Goal: Transaction & Acquisition: Purchase product/service

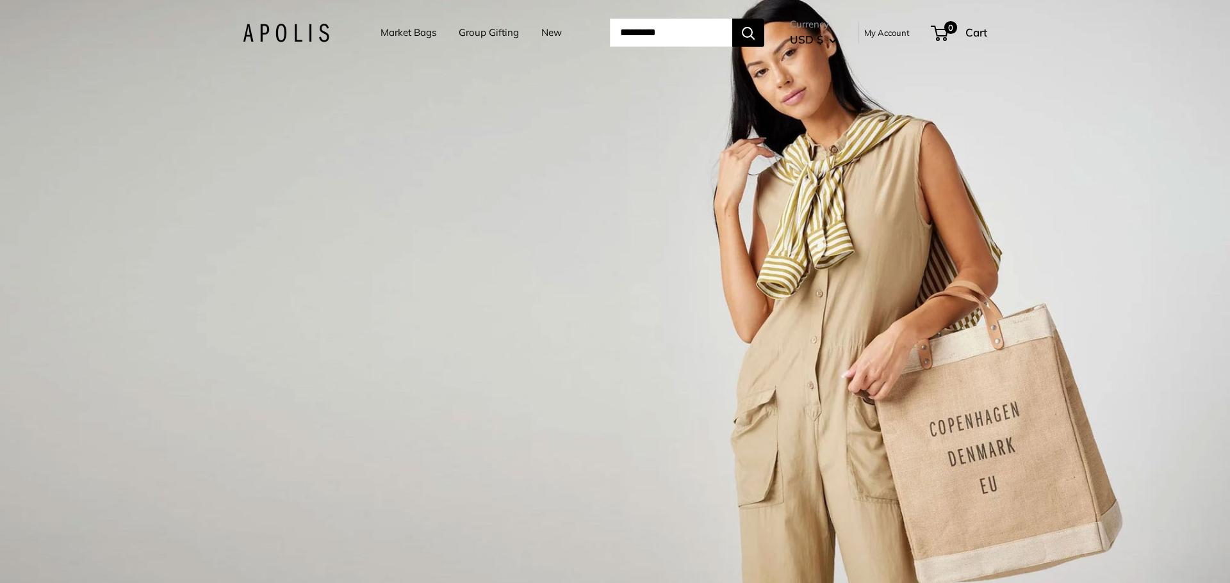
click at [626, 31] on input "Search..." at bounding box center [671, 33] width 122 height 28
type input "****"
click at [732, 19] on button "Search" at bounding box center [748, 33] width 32 height 28
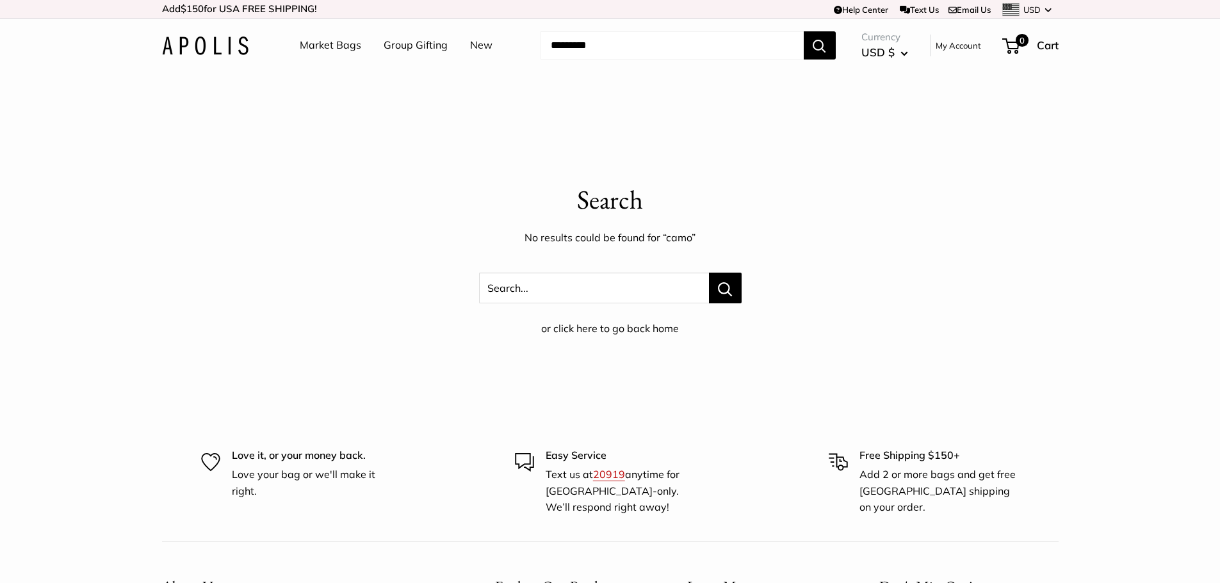
click at [207, 46] on img at bounding box center [205, 46] width 86 height 19
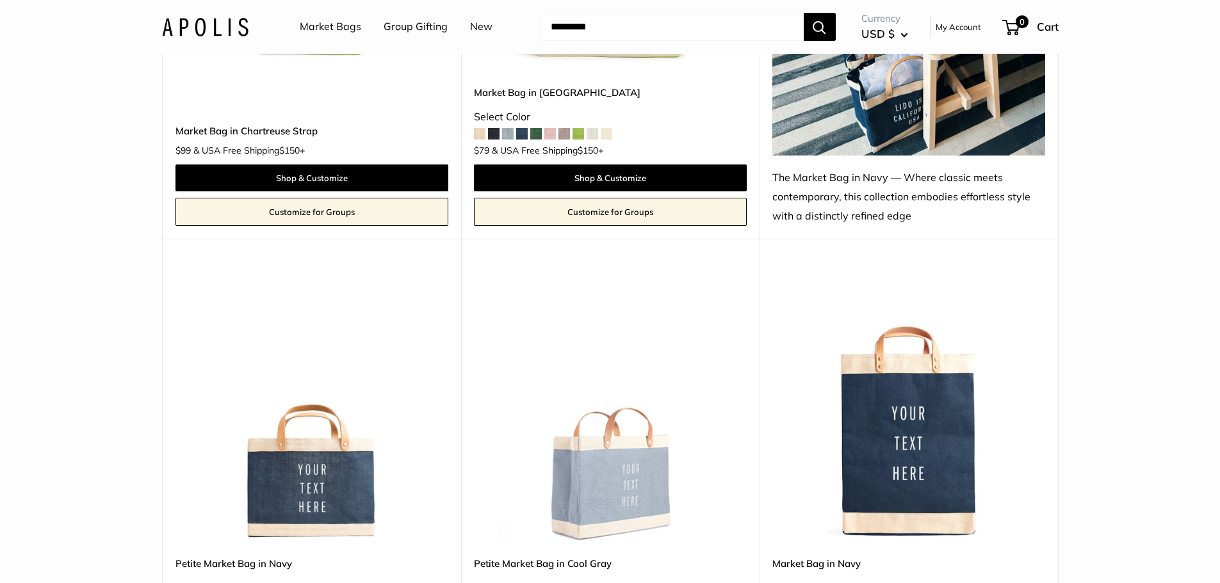
scroll to position [4632, 0]
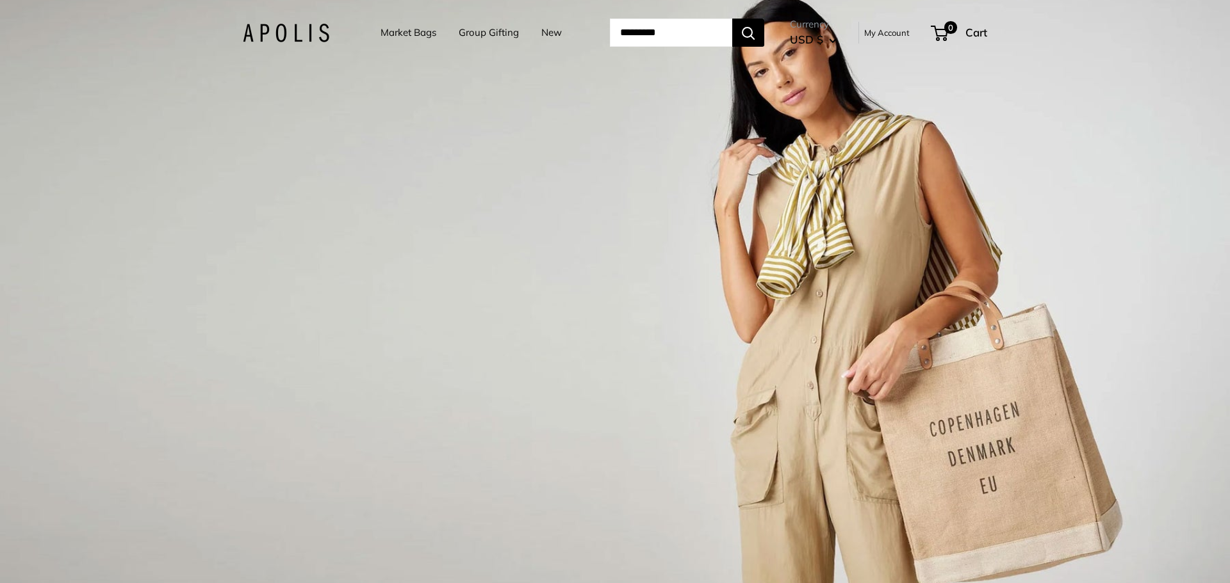
click at [403, 31] on link "Market Bags" at bounding box center [408, 33] width 56 height 18
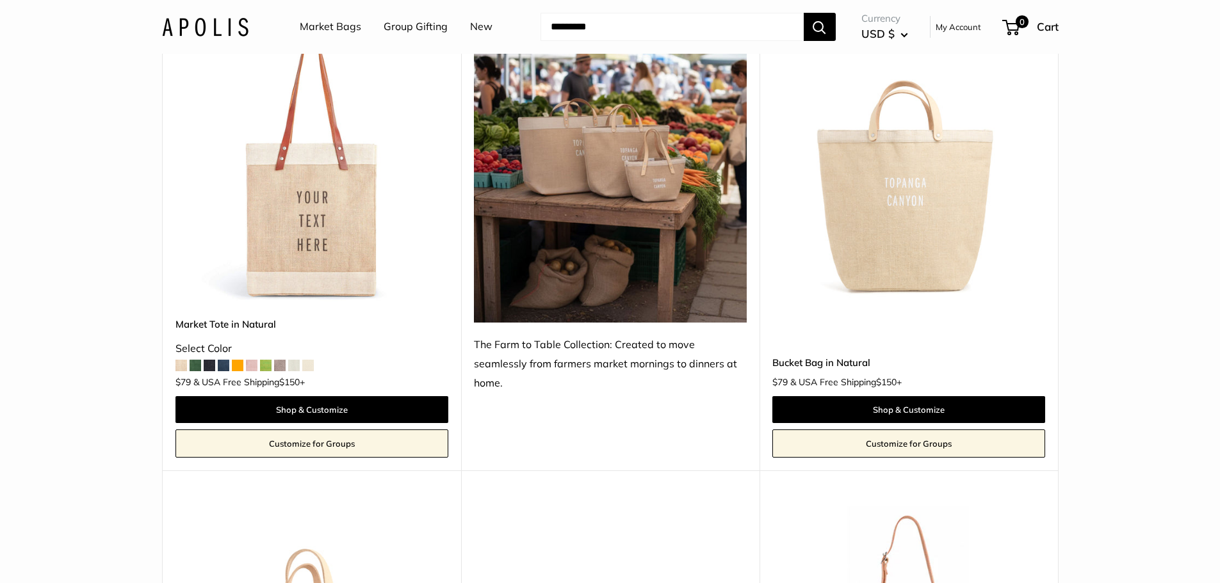
scroll to position [683, 0]
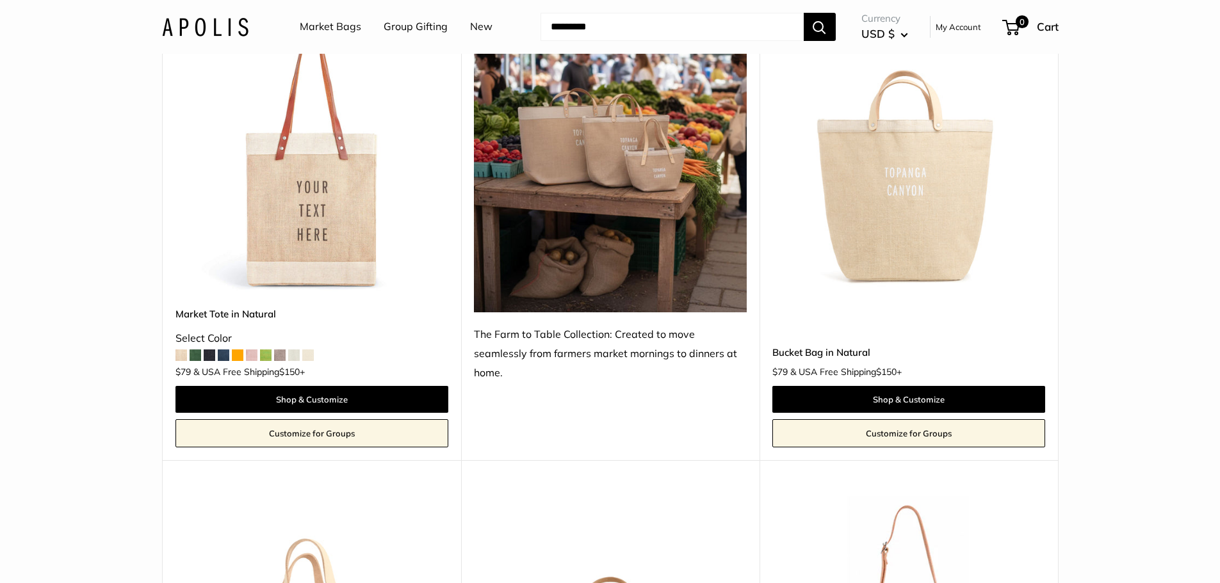
click at [205, 353] on span at bounding box center [210, 356] width 12 height 12
